Goal: Task Accomplishment & Management: Manage account settings

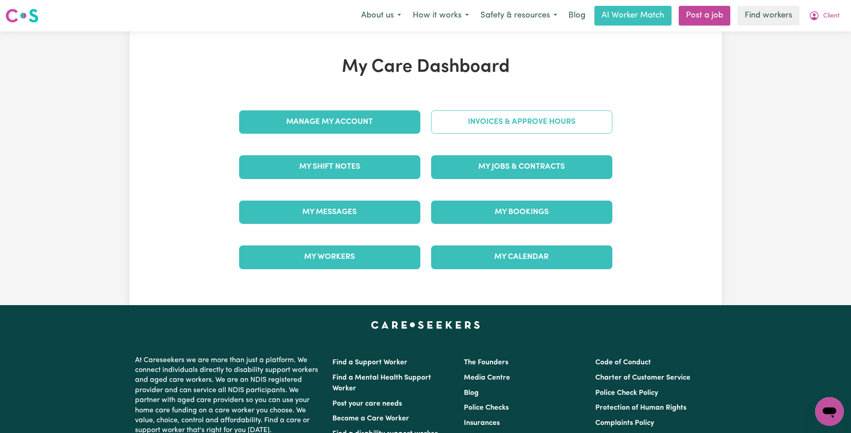
click at [538, 126] on link "Invoices & Approve Hours" at bounding box center [521, 121] width 181 height 23
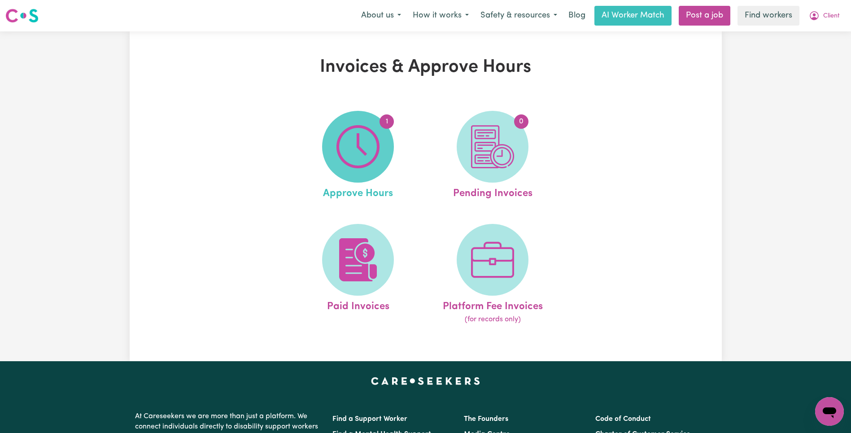
click at [361, 149] on img at bounding box center [357, 146] width 43 height 43
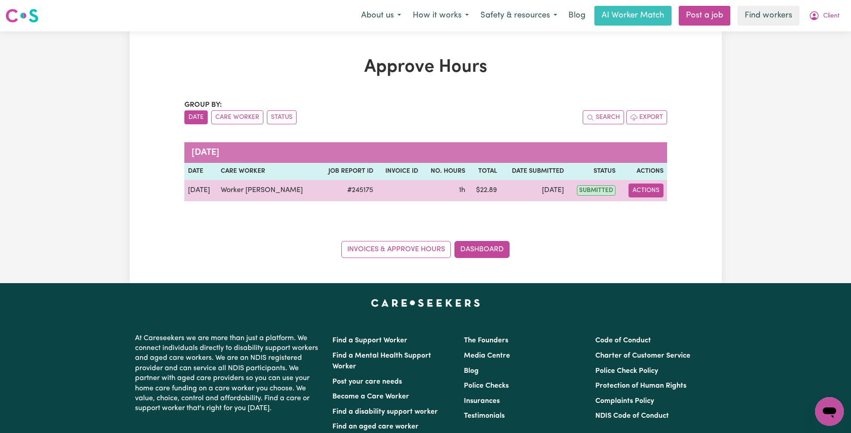
click at [647, 193] on button "Actions" at bounding box center [645, 190] width 35 height 14
click at [661, 212] on link "View Job Report" at bounding box center [671, 211] width 77 height 18
select select "pm"
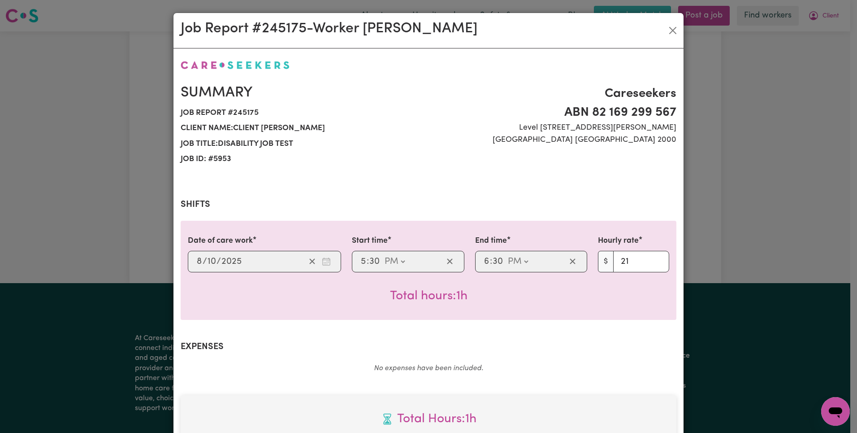
scroll to position [258, 0]
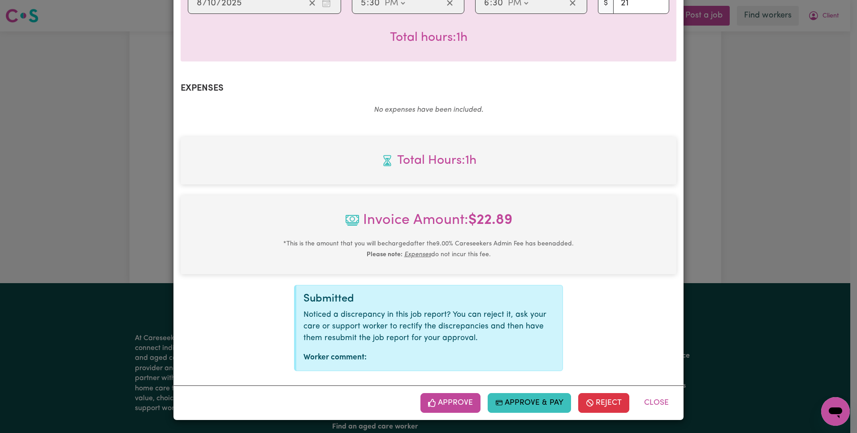
drag, startPoint x: 454, startPoint y: 403, endPoint x: 460, endPoint y: 392, distance: 12.1
click at [455, 402] on button "Approve" at bounding box center [451, 403] width 60 height 20
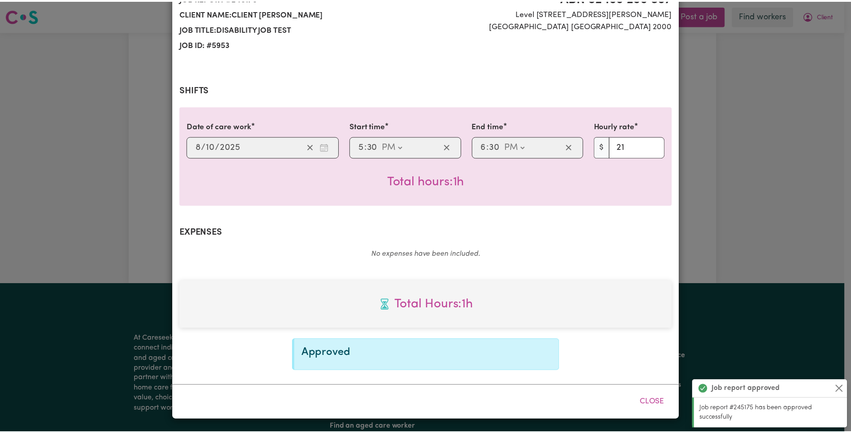
scroll to position [0, 0]
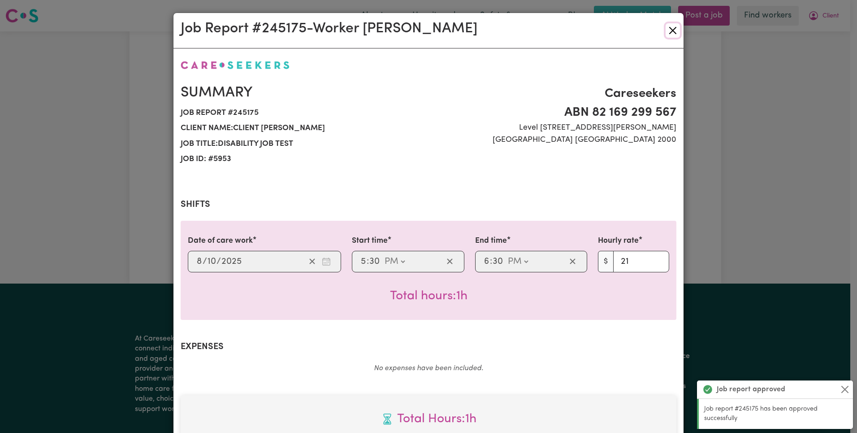
click at [672, 30] on button "Close" at bounding box center [673, 30] width 14 height 14
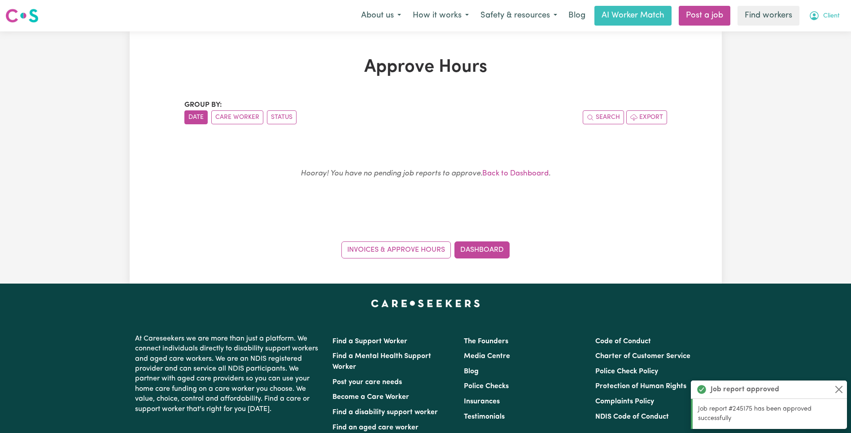
click at [830, 17] on span "Client" at bounding box center [831, 16] width 17 height 10
click at [820, 38] on link "My Dashboard" at bounding box center [809, 34] width 71 height 17
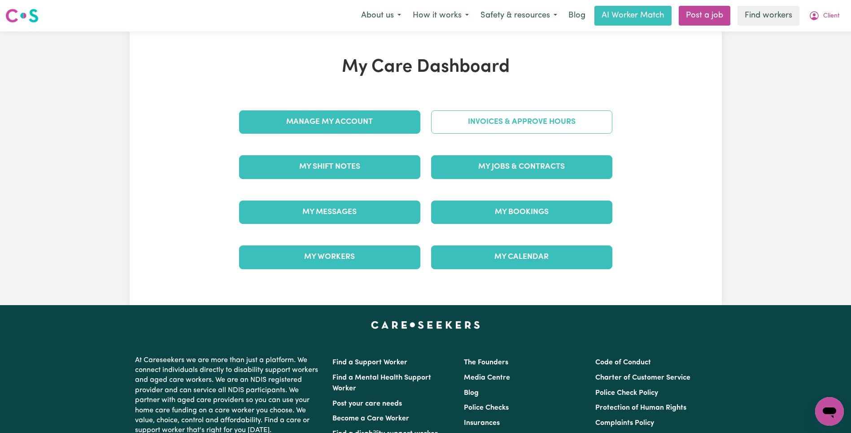
click at [546, 128] on link "Invoices & Approve Hours" at bounding box center [521, 121] width 181 height 23
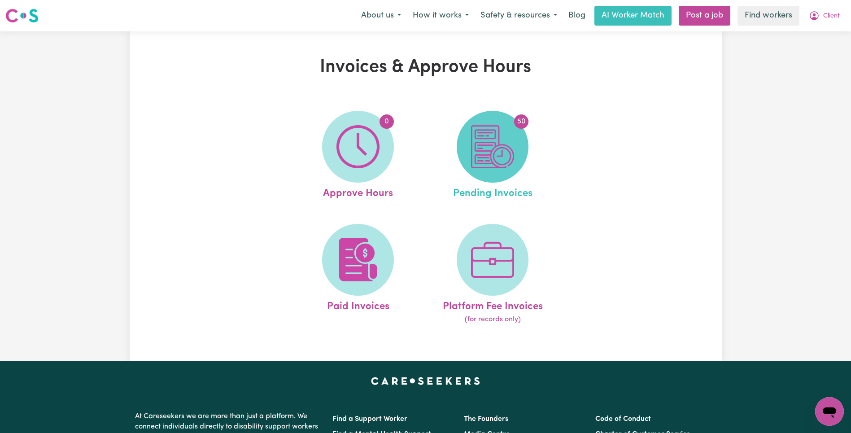
click at [500, 157] on img at bounding box center [492, 146] width 43 height 43
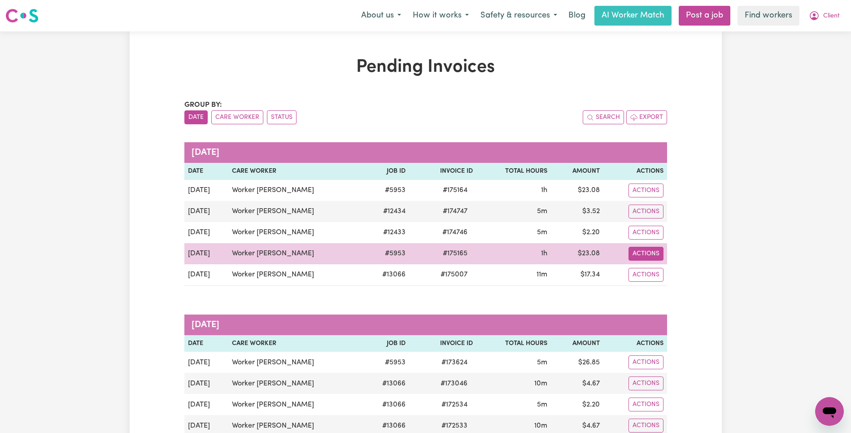
click at [644, 258] on button "Actions" at bounding box center [645, 254] width 35 height 14
click at [660, 275] on link "Download Invoice" at bounding box center [677, 274] width 82 height 18
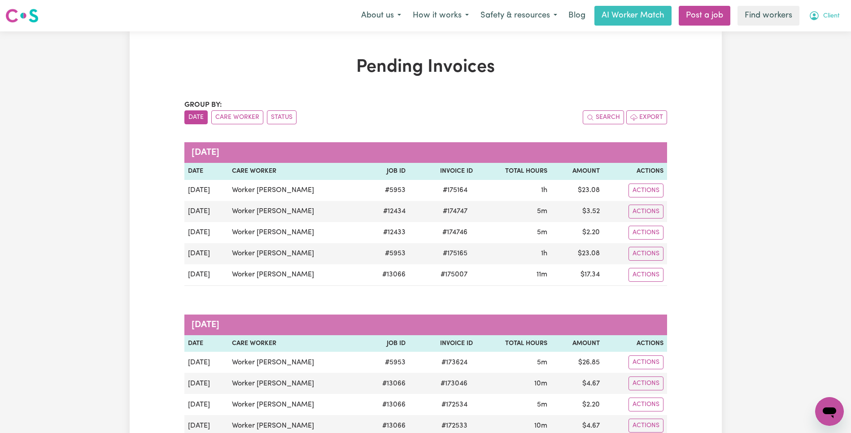
click at [830, 18] on span "Client" at bounding box center [831, 16] width 17 height 10
click at [811, 53] on link "Logout" at bounding box center [809, 51] width 71 height 17
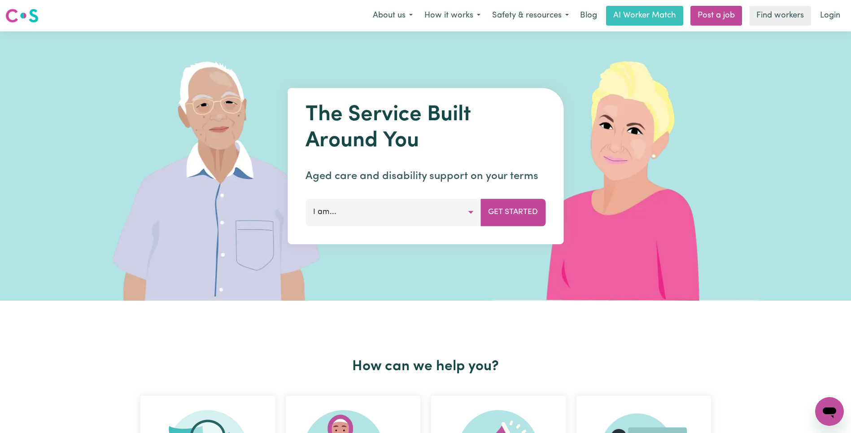
click at [831, 19] on link "Login" at bounding box center [829, 16] width 31 height 20
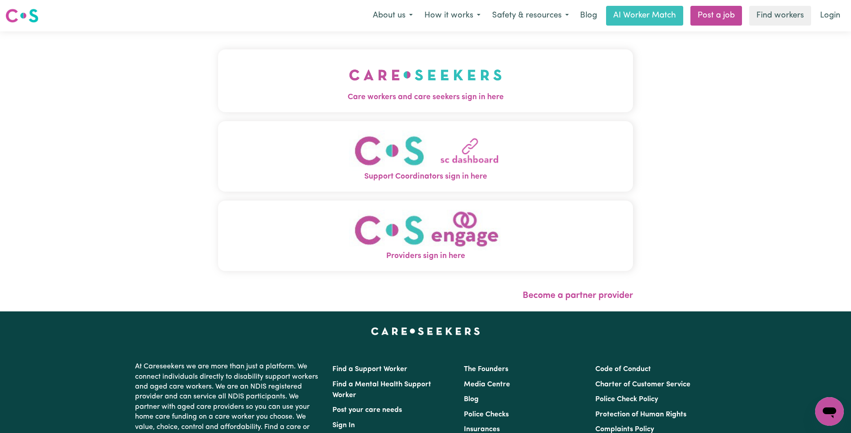
click at [349, 76] on img "Care workers and care seekers sign in here" at bounding box center [425, 74] width 153 height 33
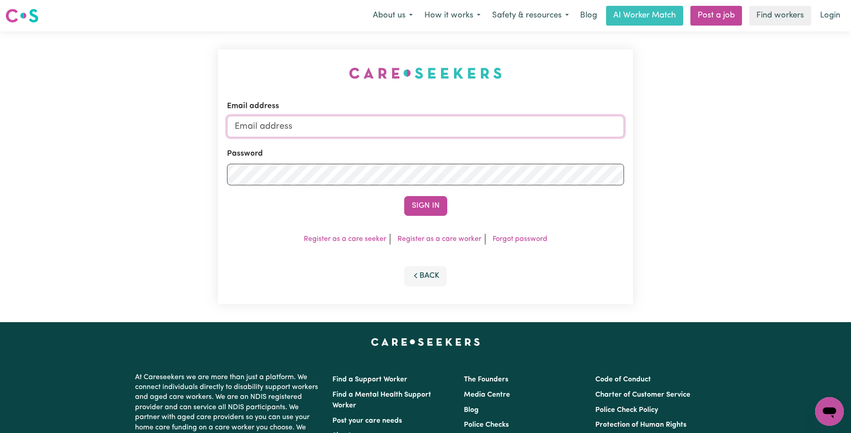
click at [407, 124] on input "Email address" at bounding box center [425, 127] width 397 height 22
paste input "[PERSON_NAME][EMAIL_ADDRESS][PERSON_NAME][DOMAIN_NAME]"
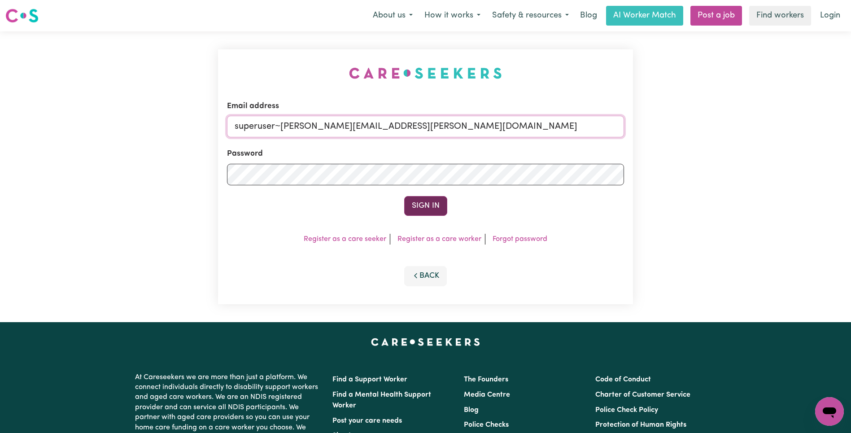
type input "superuser~[PERSON_NAME][EMAIL_ADDRESS][PERSON_NAME][DOMAIN_NAME]"
click at [423, 202] on button "Sign In" at bounding box center [425, 206] width 43 height 20
